Goal: Task Accomplishment & Management: Complete application form

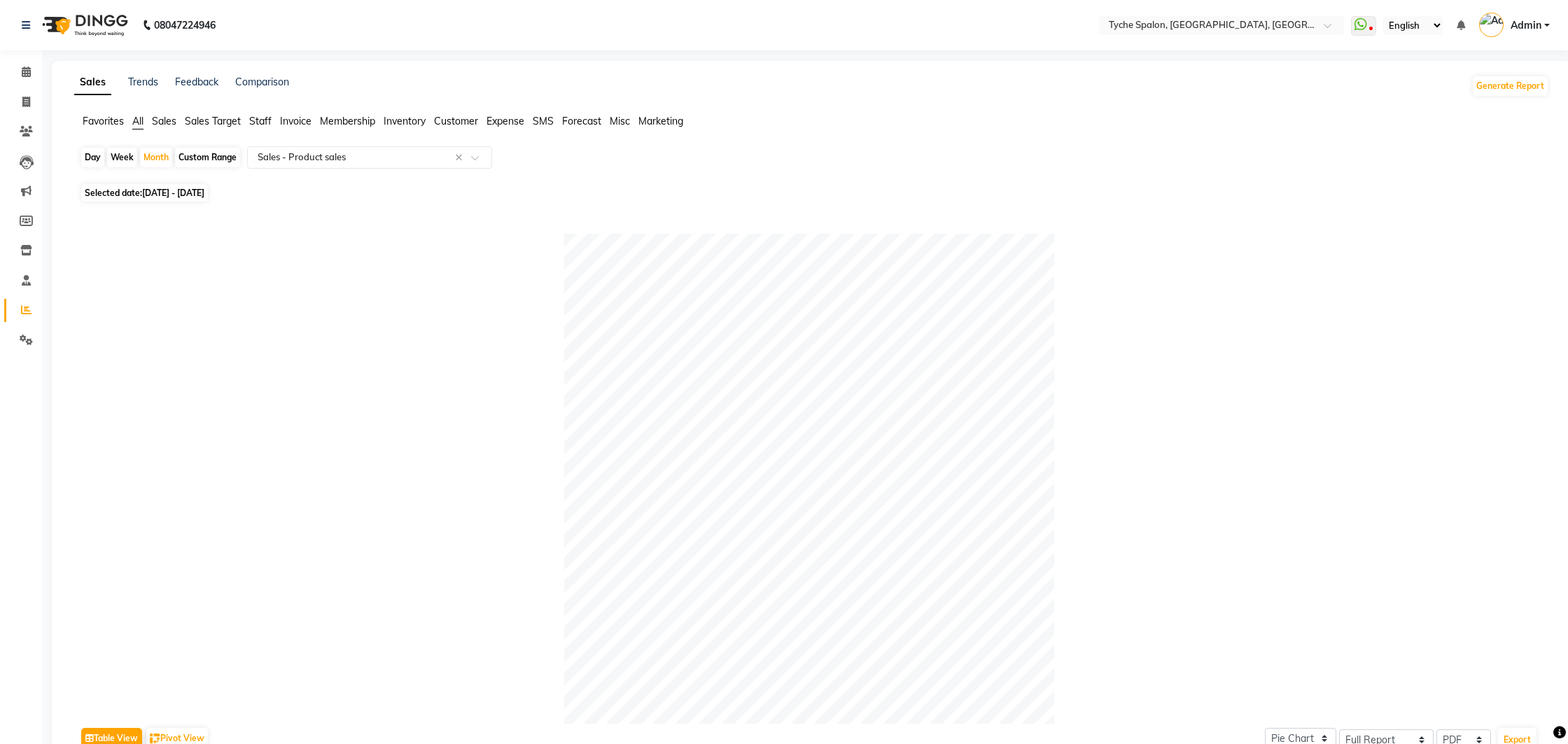
select select "full_report"
select select "pdf"
click at [1118, 204] on div "Day Week Month Custom Range Select Report Type × Sales - Product sales × Select…" at bounding box center [811, 669] width 1475 height 1046
click at [30, 90] on li "Invoice" at bounding box center [21, 103] width 42 height 30
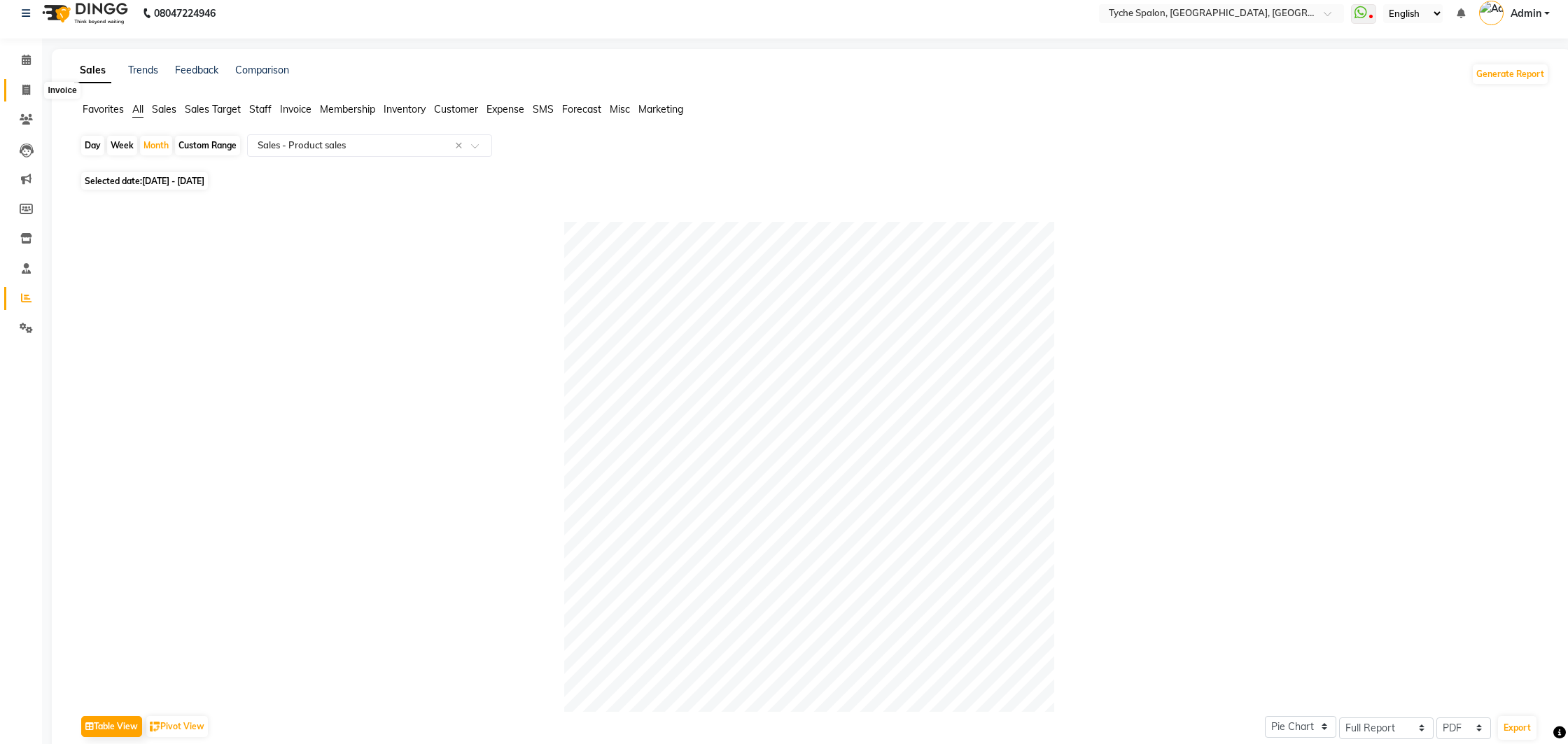
click at [27, 88] on icon at bounding box center [26, 90] width 8 height 10
select select "service"
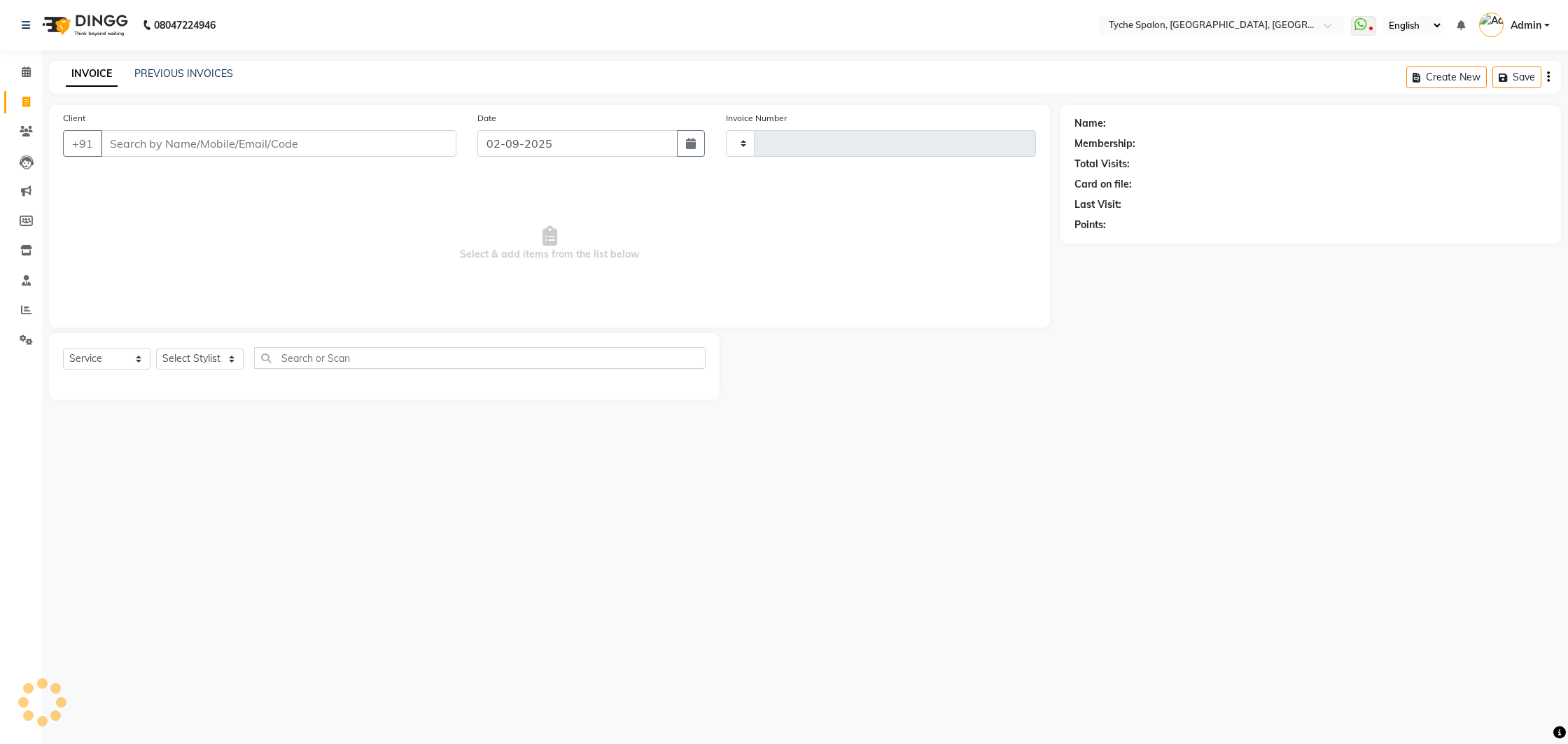
type input "0950"
select select "6320"
click at [268, 143] on input "Client" at bounding box center [278, 144] width 355 height 27
click at [267, 149] on input "Client" at bounding box center [278, 144] width 355 height 27
type input "7002677339"
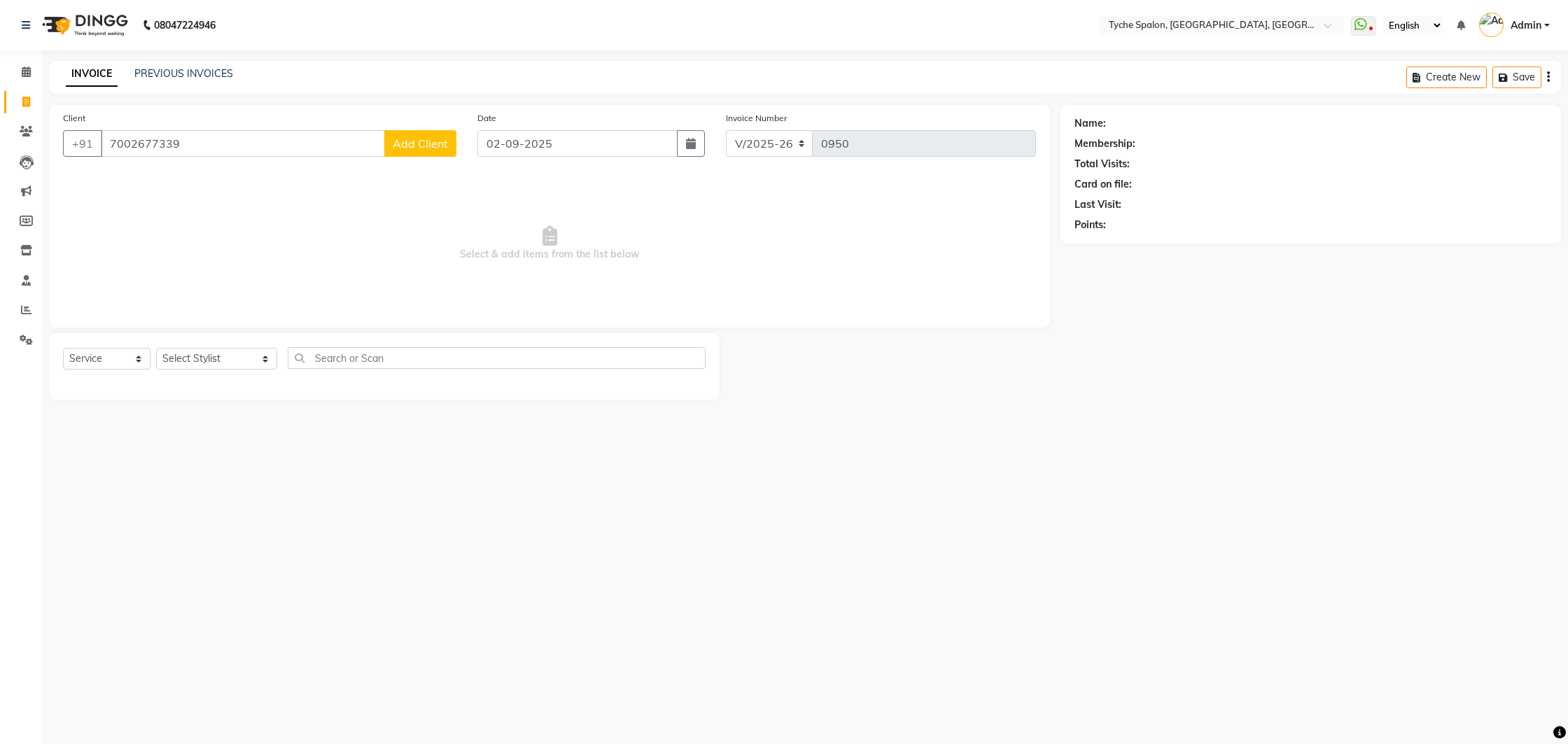
click at [440, 148] on span "Add Client" at bounding box center [420, 144] width 55 height 14
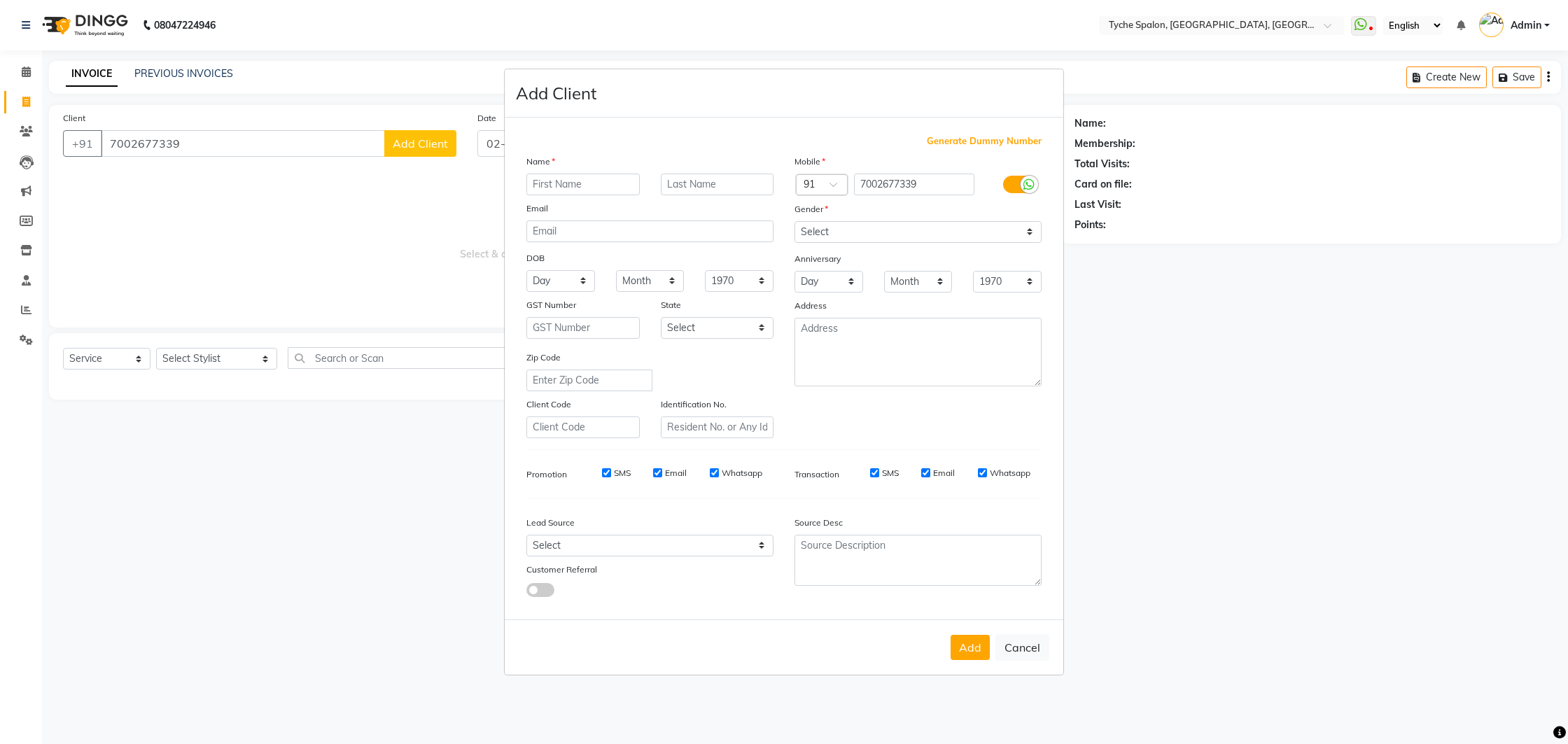
click at [594, 193] on input "text" at bounding box center [583, 185] width 113 height 22
type input "[DEMOGRAPHIC_DATA]"
click at [865, 236] on select "Select [DEMOGRAPHIC_DATA] [DEMOGRAPHIC_DATA] Other Prefer Not To Say" at bounding box center [918, 232] width 247 height 22
select select "[DEMOGRAPHIC_DATA]"
click at [795, 221] on select "Select [DEMOGRAPHIC_DATA] [DEMOGRAPHIC_DATA] Other Prefer Not To Say" at bounding box center [918, 232] width 247 height 22
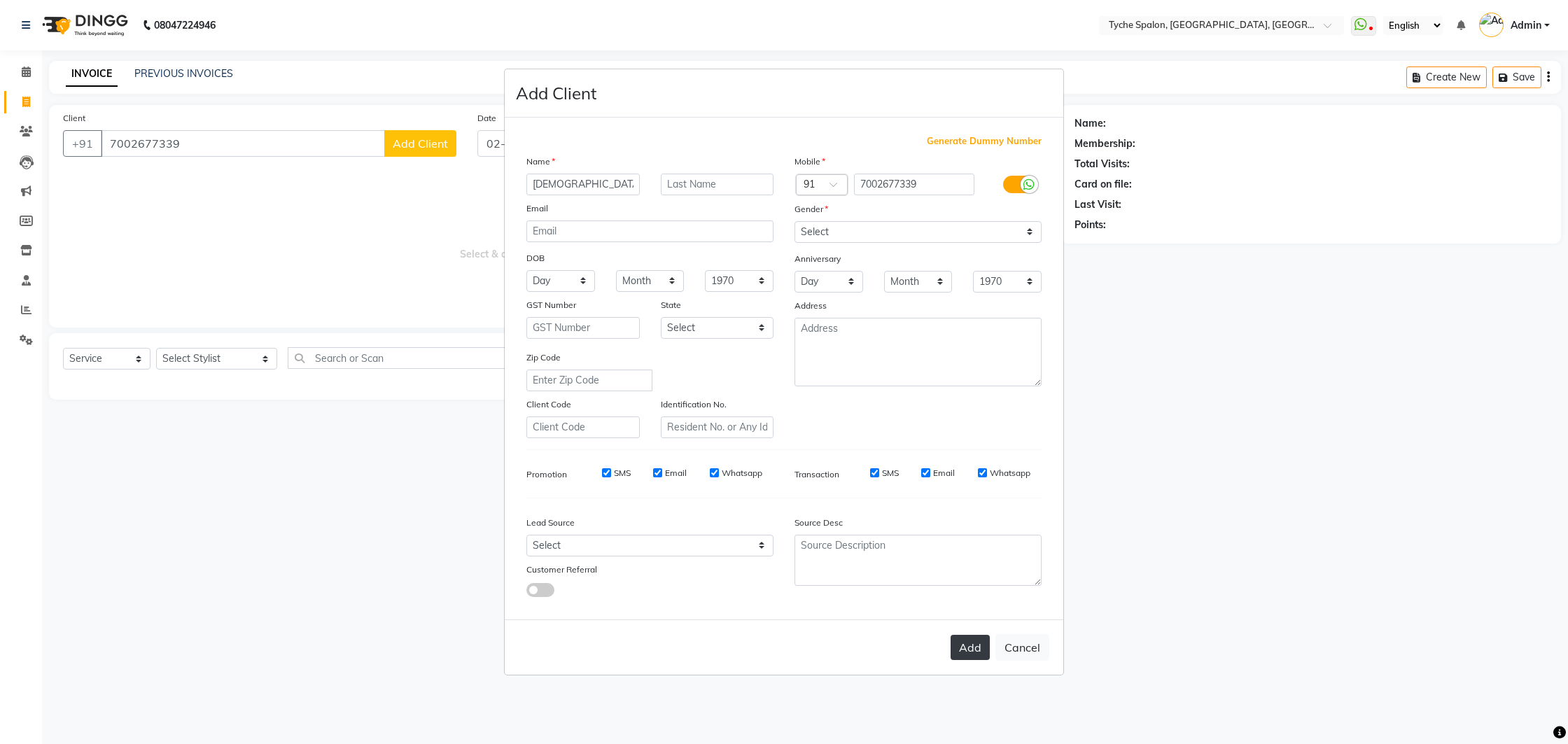
click at [983, 648] on button "Add" at bounding box center [970, 648] width 39 height 25
select select
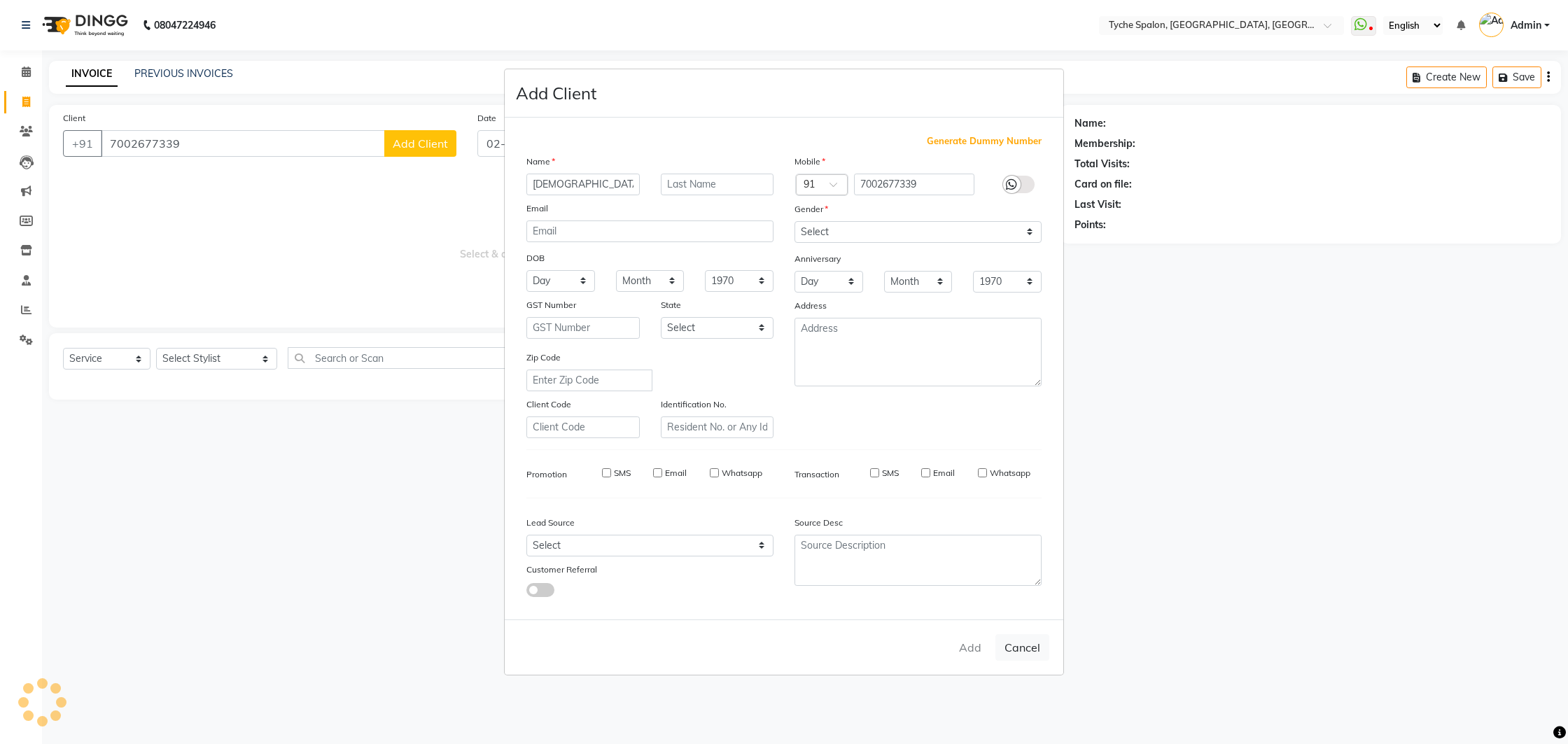
select select
checkbox input "false"
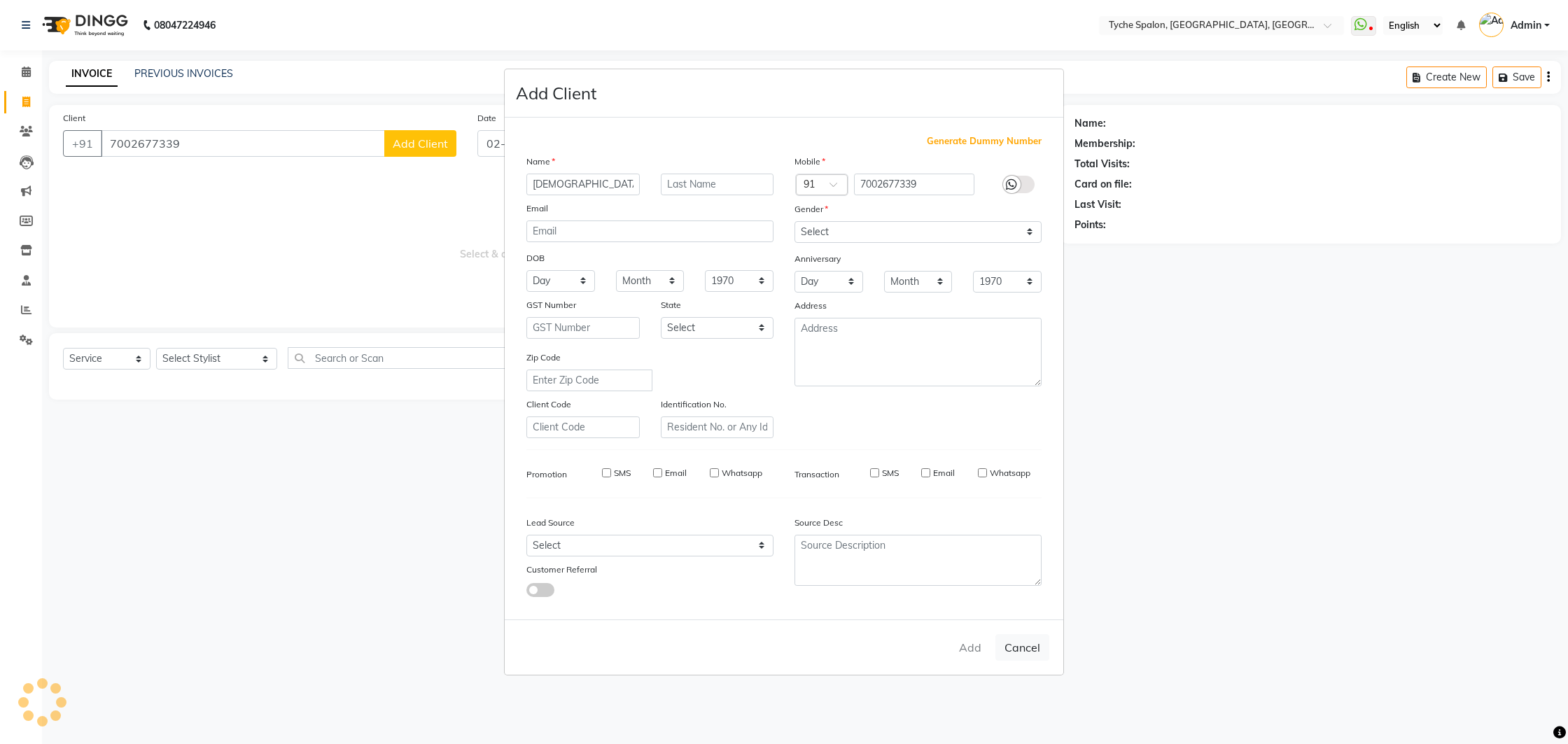
checkbox input "false"
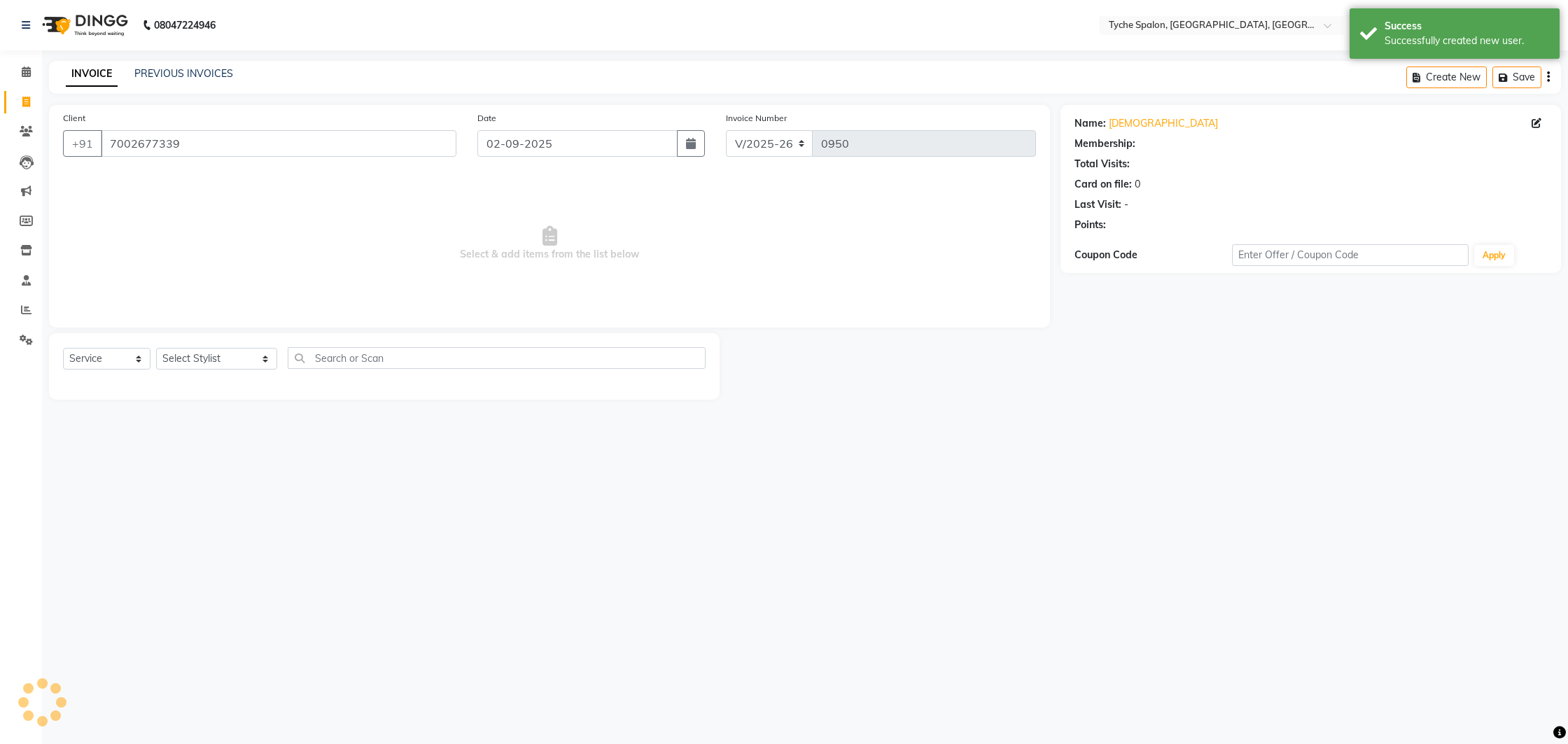
select select "1: Object"
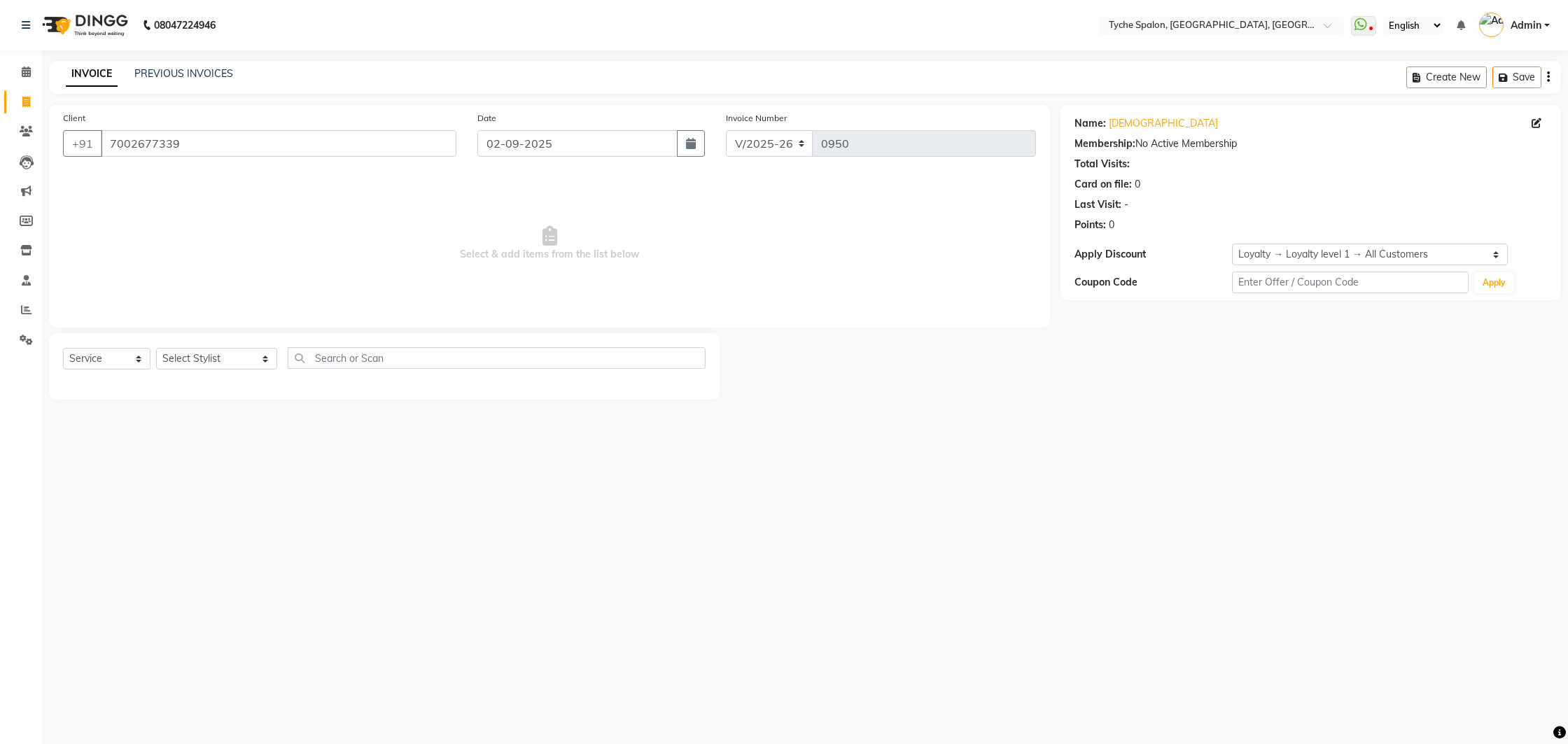
click at [306, 194] on span "Select & add items from the list below" at bounding box center [550, 244] width 973 height 140
